Goal: Find specific page/section: Find specific page/section

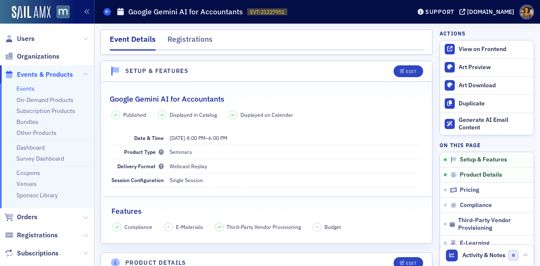
click at [105, 11] on icon at bounding box center [106, 12] width 3 height 4
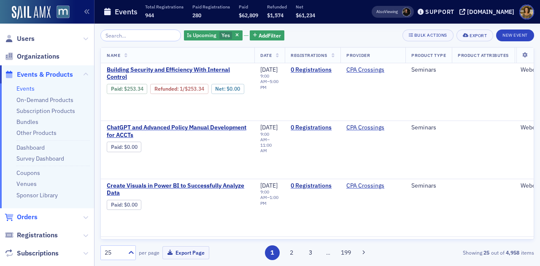
click at [30, 215] on span "Orders" at bounding box center [27, 216] width 21 height 9
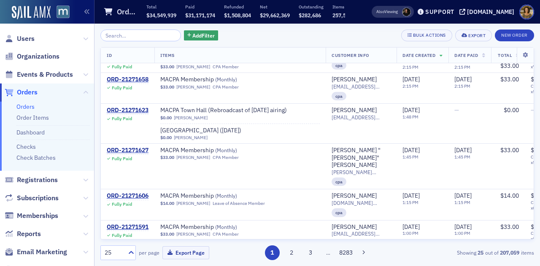
scroll to position [593, 0]
